Goal: Contribute content

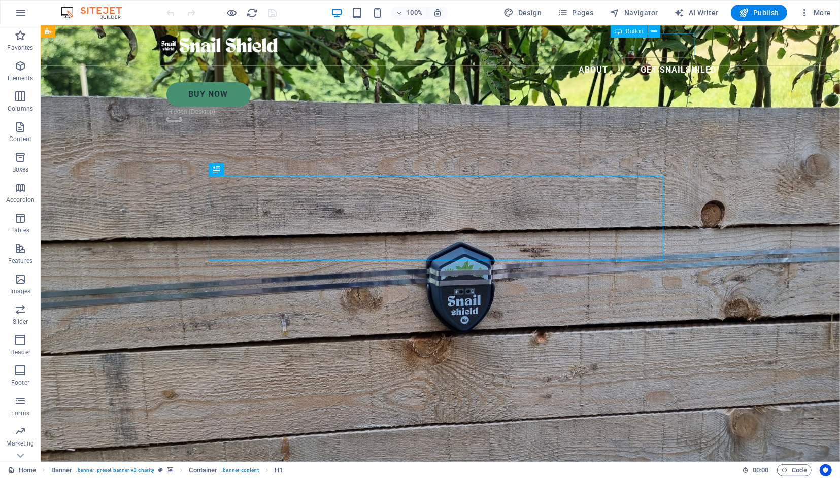
click at [634, 82] on div "BUY Now" at bounding box center [445, 94] width 558 height 24
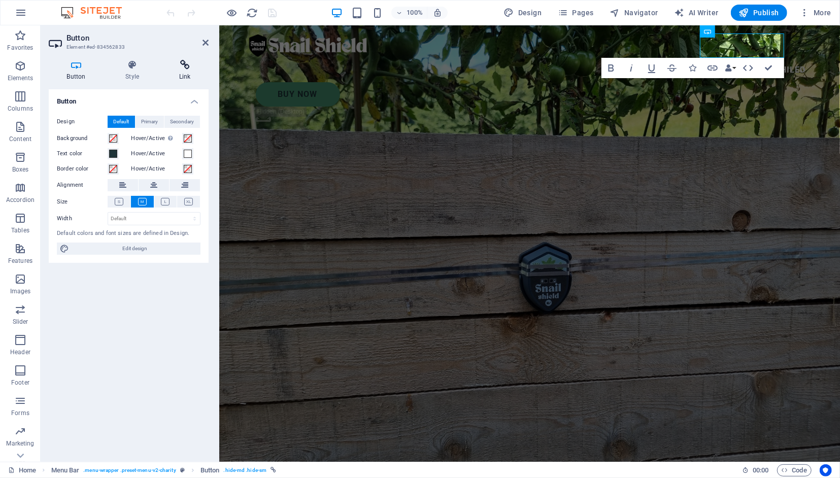
click at [189, 68] on icon at bounding box center [185, 65] width 48 height 10
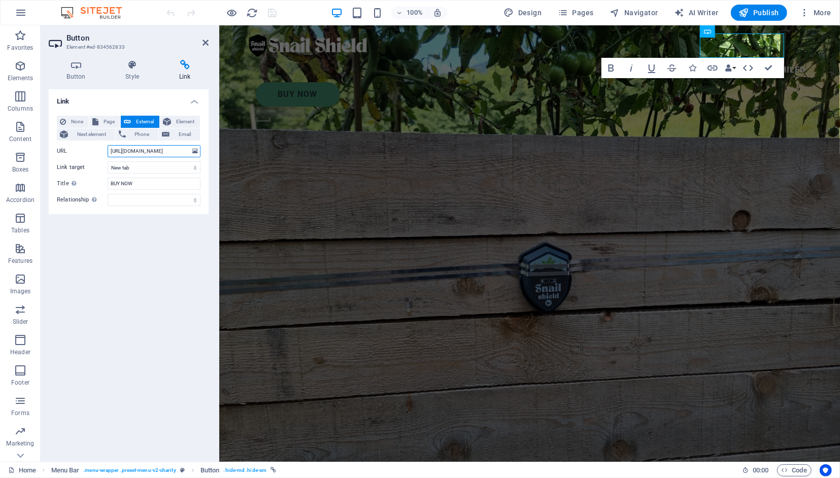
click at [175, 151] on input "[URL][DOMAIN_NAME]" at bounding box center [154, 151] width 93 height 12
paste input "[DOMAIN_NAME][URL]"
type input "[URL][DOMAIN_NAME]"
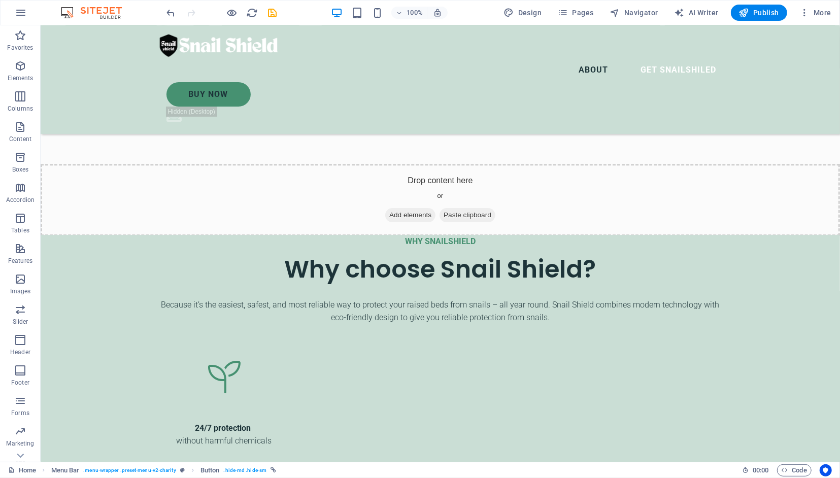
scroll to position [2061, 0]
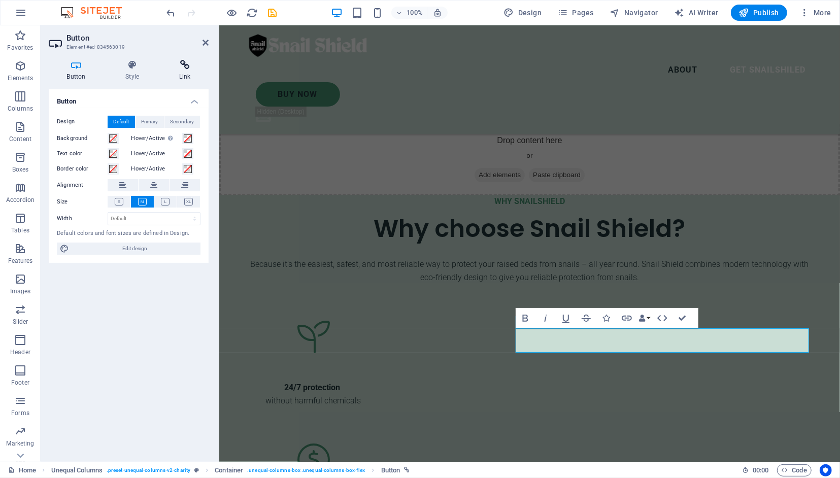
click at [186, 70] on h4 "Link" at bounding box center [185, 70] width 48 height 21
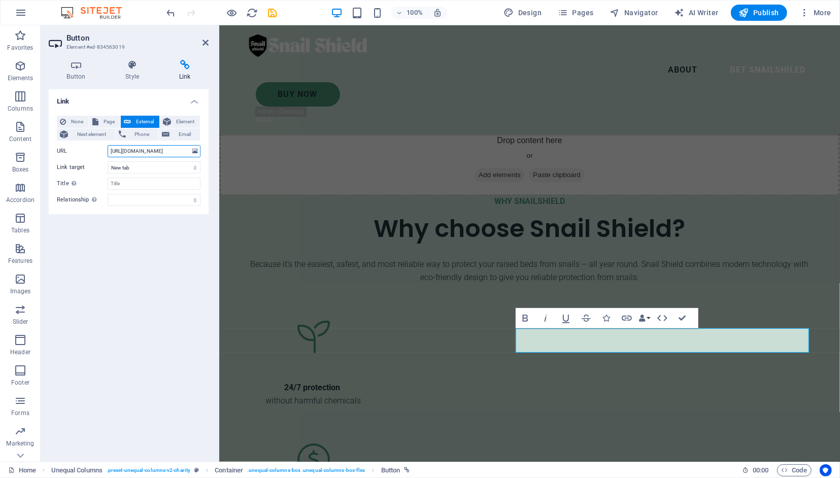
click at [167, 150] on input "[URL][DOMAIN_NAME]" at bounding box center [154, 151] width 93 height 12
click at [181, 152] on input "[URL][DOMAIN_NAME]" at bounding box center [154, 151] width 93 height 12
paste input "[DOMAIN_NAME][URL]"
type input "[URL][DOMAIN_NAME]"
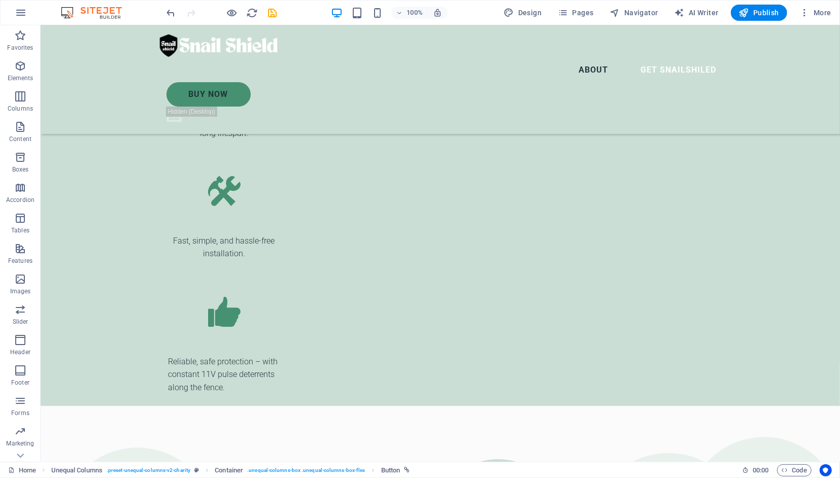
scroll to position [2503, 0]
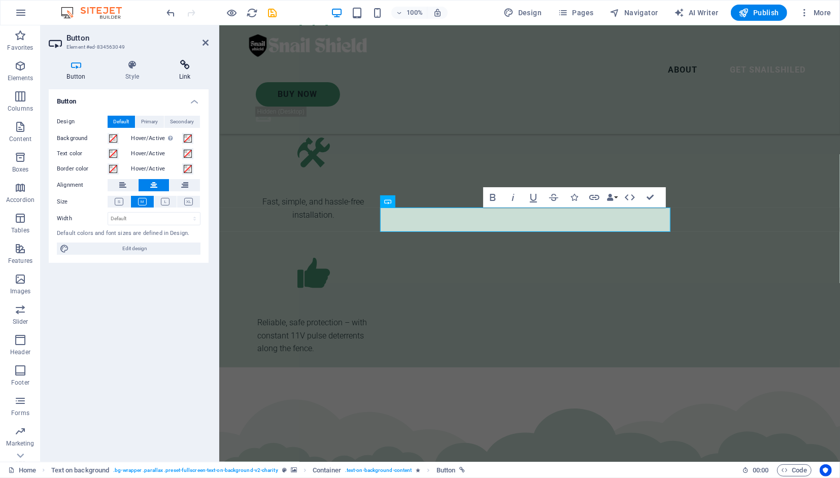
click at [187, 75] on h4 "Link" at bounding box center [185, 70] width 48 height 21
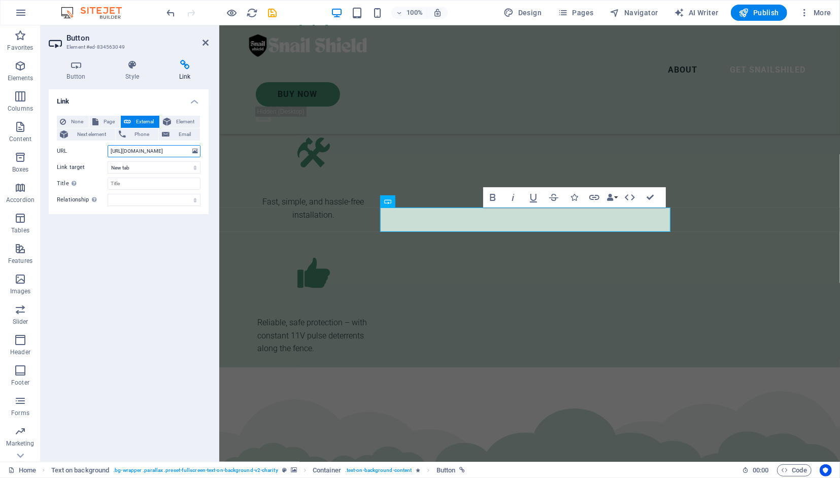
click at [162, 148] on input "[URL][DOMAIN_NAME]" at bounding box center [154, 151] width 93 height 12
paste input "[DOMAIN_NAME][URL]"
type input "[URL][DOMAIN_NAME]"
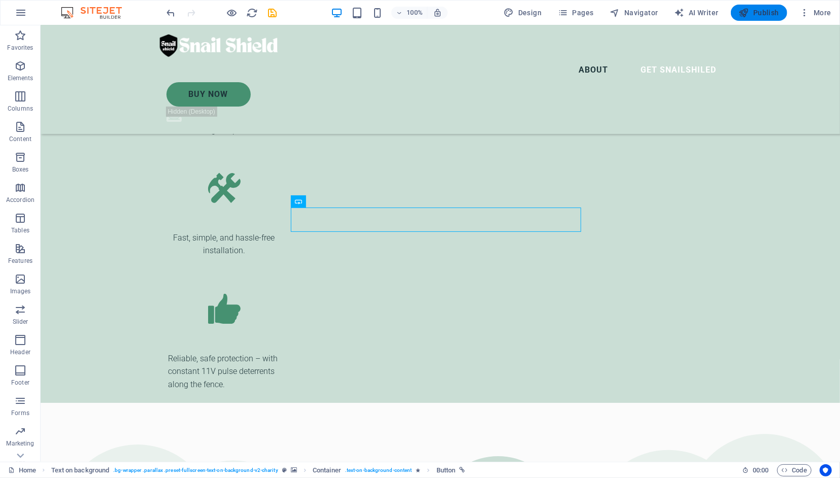
click at [763, 12] on span "Publish" at bounding box center [759, 13] width 40 height 10
checkbox input "false"
